Goal: Find contact information: Find contact information

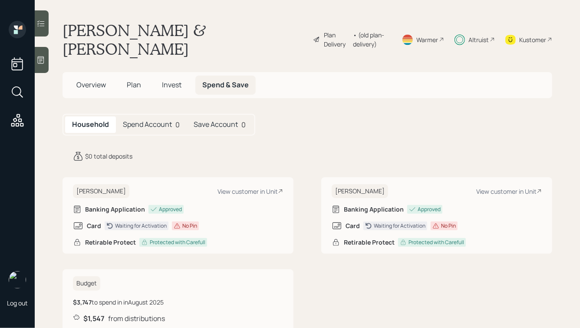
click at [82, 75] on div "Overview Plan Invest Spend & Save" at bounding box center [308, 85] width 490 height 26
click at [82, 77] on h5 "Overview" at bounding box center [90, 85] width 43 height 19
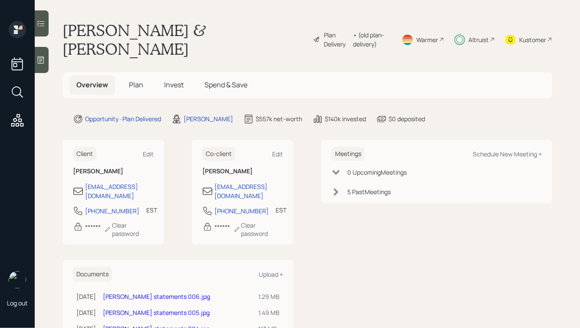
click at [230, 82] on span "Spend & Save" at bounding box center [225, 85] width 43 height 10
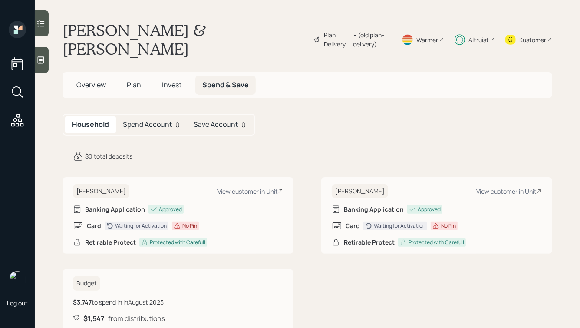
click at [139, 125] on h5 "Spend Account" at bounding box center [147, 124] width 49 height 8
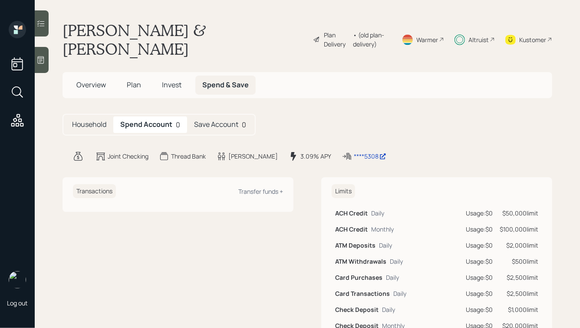
click at [201, 129] on h5 "Save Account" at bounding box center [216, 124] width 44 height 8
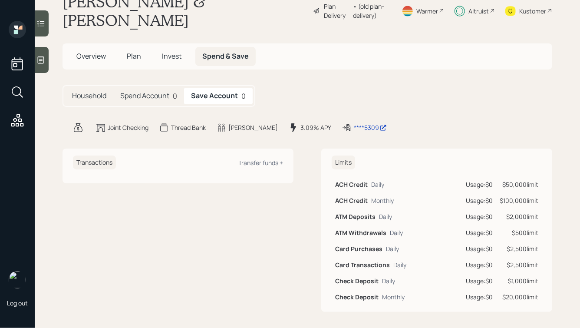
scroll to position [33, 0]
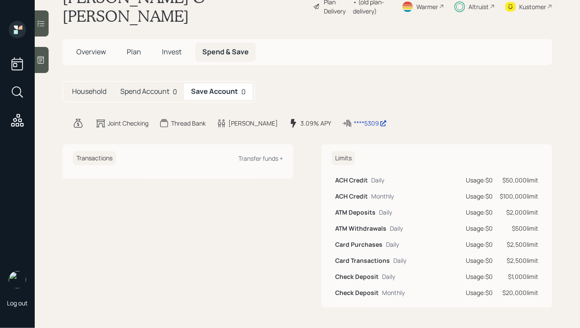
click at [146, 93] on h5 "Spend Account" at bounding box center [144, 91] width 49 height 8
click at [74, 84] on div "Household" at bounding box center [89, 91] width 48 height 16
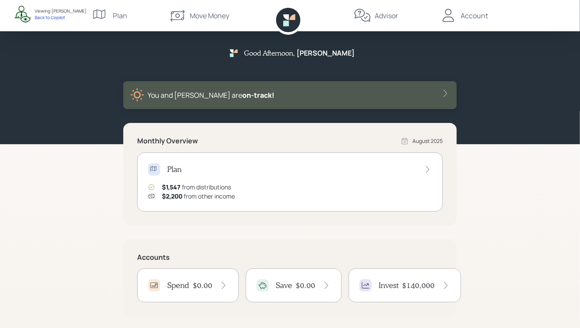
click at [194, 15] on div "Move Money" at bounding box center [210, 15] width 40 height 10
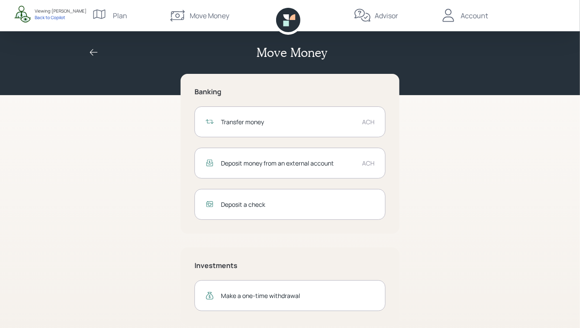
click at [323, 165] on div "Deposit money from an external account" at bounding box center [288, 162] width 134 height 9
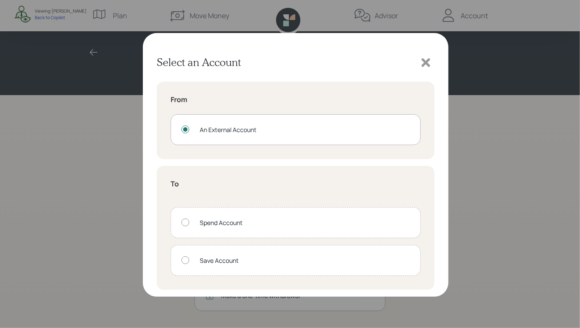
click at [214, 221] on div "Spend Account" at bounding box center [305, 222] width 210 height 9
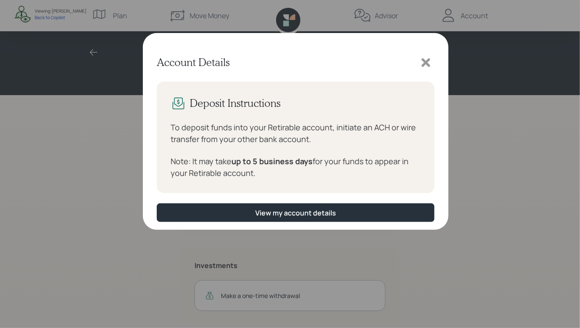
drag, startPoint x: 171, startPoint y: 123, endPoint x: 273, endPoint y: 178, distance: 115.8
click at [273, 178] on div "To deposit funds into your Retirable account, initiate an ACH or wire transfer …" at bounding box center [296, 150] width 250 height 57
click at [273, 178] on div "Note: It may take up to 5 business days for your funds to appear in your Retira…" at bounding box center [296, 166] width 250 height 23
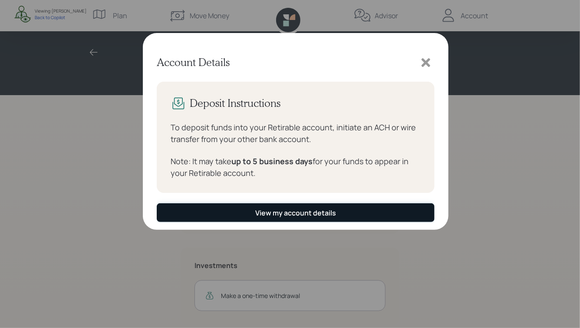
click at [280, 210] on div "View my account details" at bounding box center [295, 213] width 81 height 10
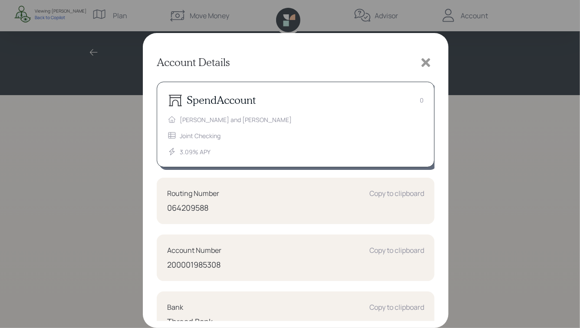
click at [424, 59] on icon at bounding box center [426, 62] width 9 height 9
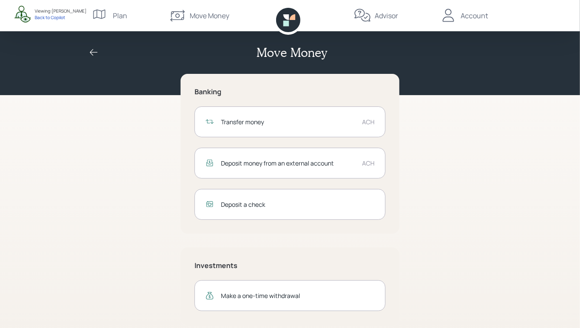
click at [383, 14] on div "Advisor" at bounding box center [386, 15] width 23 height 10
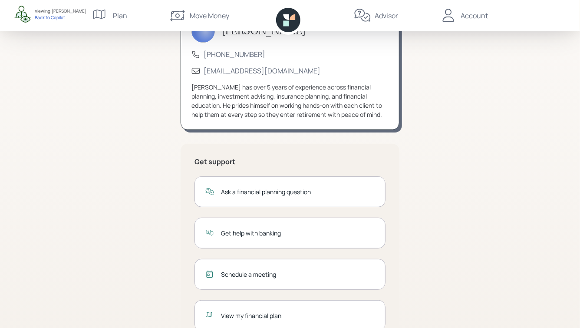
scroll to position [96, 0]
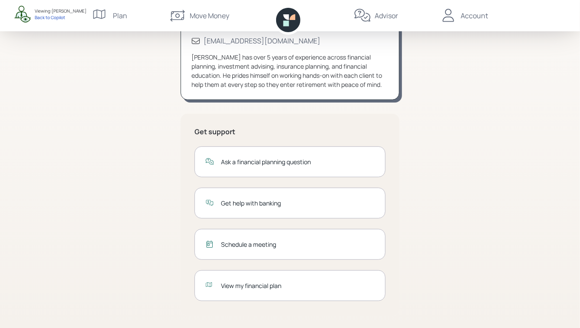
click at [264, 205] on div "Get help with banking" at bounding box center [298, 202] width 154 height 9
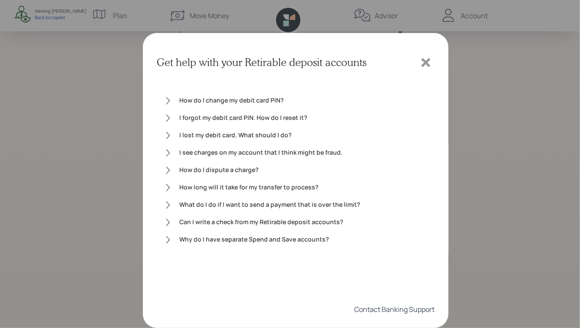
click at [386, 309] on div "Contact Banking Support" at bounding box center [394, 309] width 80 height 10
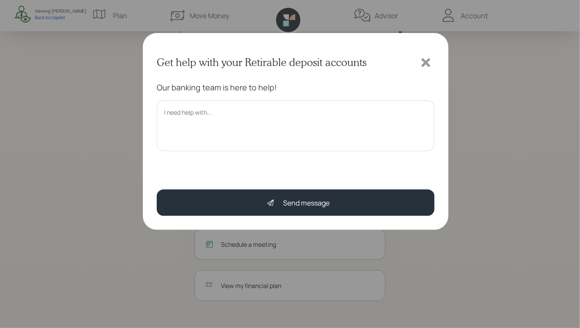
click at [243, 156] on div "Our banking team is here to help!" at bounding box center [296, 127] width 278 height 90
click at [239, 114] on textarea at bounding box center [296, 125] width 278 height 51
click at [425, 60] on icon at bounding box center [426, 62] width 9 height 9
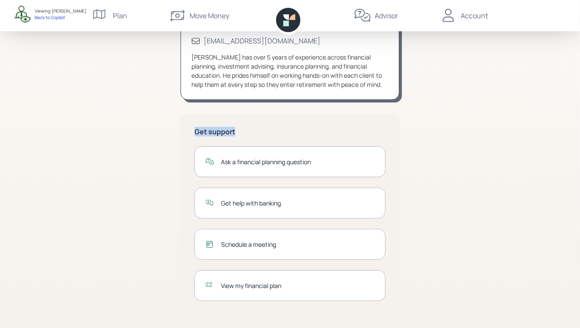
drag, startPoint x: 239, startPoint y: 133, endPoint x: 166, endPoint y: 119, distance: 74.2
click at [167, 120] on div "Michael Russo (833) 222-1807 advisor@retirable.com Mike has over 5 years of exp…" at bounding box center [289, 153] width 333 height 350
click at [166, 119] on div "Michael Russo (833) 222-1807 advisor@retirable.com Mike has over 5 years of exp…" at bounding box center [289, 153] width 333 height 350
click at [431, 107] on div "Michael Russo (833) 222-1807 advisor@retirable.com Mike has over 5 years of exp…" at bounding box center [289, 153] width 333 height 350
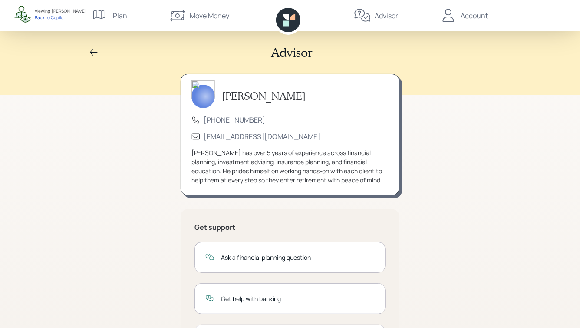
click at [94, 54] on icon at bounding box center [94, 52] width 10 height 10
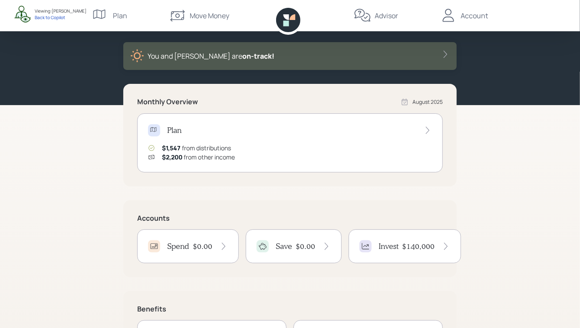
scroll to position [39, 0]
click at [52, 16] on div "Back to Copilot" at bounding box center [61, 17] width 52 height 6
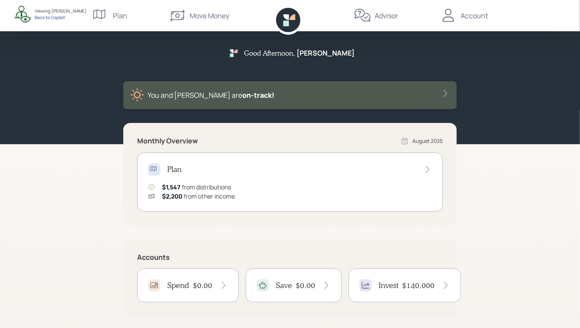
click at [44, 18] on div "Back to Copilot" at bounding box center [61, 17] width 52 height 6
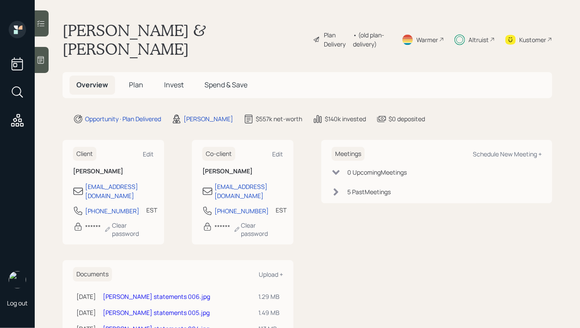
click at [136, 82] on span "Plan" at bounding box center [136, 85] width 14 height 10
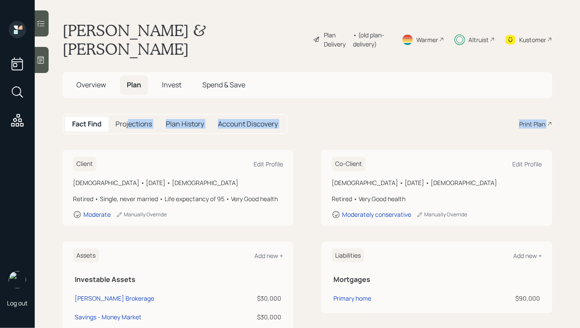
drag, startPoint x: 130, startPoint y: 124, endPoint x: 161, endPoint y: 155, distance: 43.9
click at [161, 155] on main "Glenn Munson & Kathleen Wright Plan Delivery • (old plan-delivery) Warmer Altru…" at bounding box center [307, 164] width 545 height 328
click at [132, 138] on main "Glenn Munson & Kathleen Wright Plan Delivery • (old plan-delivery) Warmer Altru…" at bounding box center [307, 164] width 545 height 328
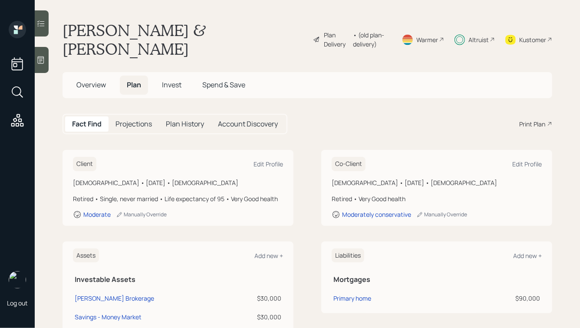
click at [78, 81] on span "Overview" at bounding box center [91, 85] width 30 height 10
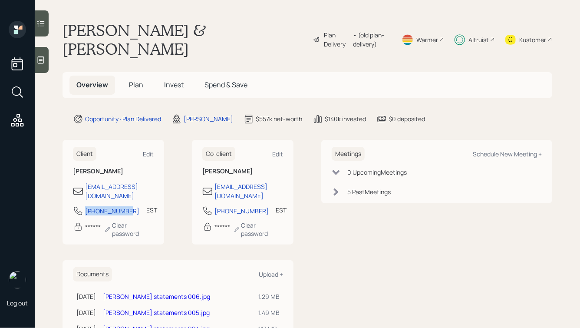
drag, startPoint x: 127, startPoint y: 204, endPoint x: 83, endPoint y: 204, distance: 43.4
click at [83, 205] on div "352-949-3338 EST Currently 2:53 PM" at bounding box center [113, 213] width 81 height 16
copy div "[PHONE_NUMBER]"
click at [519, 41] on div "Kustomer" at bounding box center [532, 39] width 27 height 9
click at [528, 43] on div "Kustomer" at bounding box center [532, 39] width 27 height 9
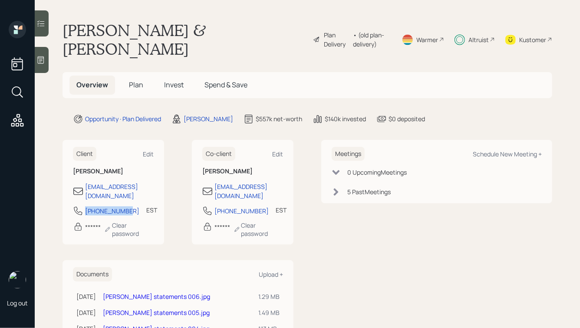
drag, startPoint x: 126, startPoint y: 202, endPoint x: 79, endPoint y: 203, distance: 46.9
click at [79, 205] on div "352-949-3338 EST Currently 3:01 PM" at bounding box center [113, 213] width 81 height 16
copy div "[PHONE_NUMBER]"
click at [217, 81] on span "Spend & Save" at bounding box center [225, 85] width 43 height 10
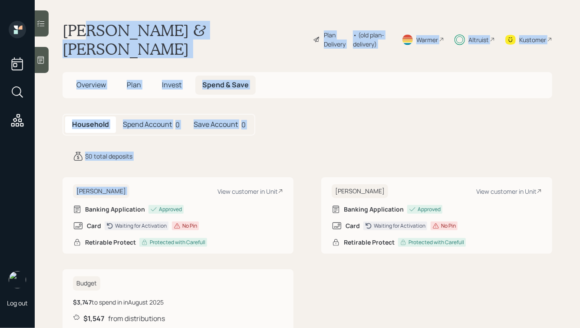
drag, startPoint x: 191, startPoint y: 168, endPoint x: 85, endPoint y: 28, distance: 175.3
click at [85, 28] on main "Glenn Munson & Kathleen Wright Plan Delivery • (old plan-delivery) Warmer Altru…" at bounding box center [307, 164] width 545 height 328
click at [85, 28] on h1 "[PERSON_NAME] & [PERSON_NAME]" at bounding box center [185, 39] width 244 height 37
